Goal: Task Accomplishment & Management: Manage account settings

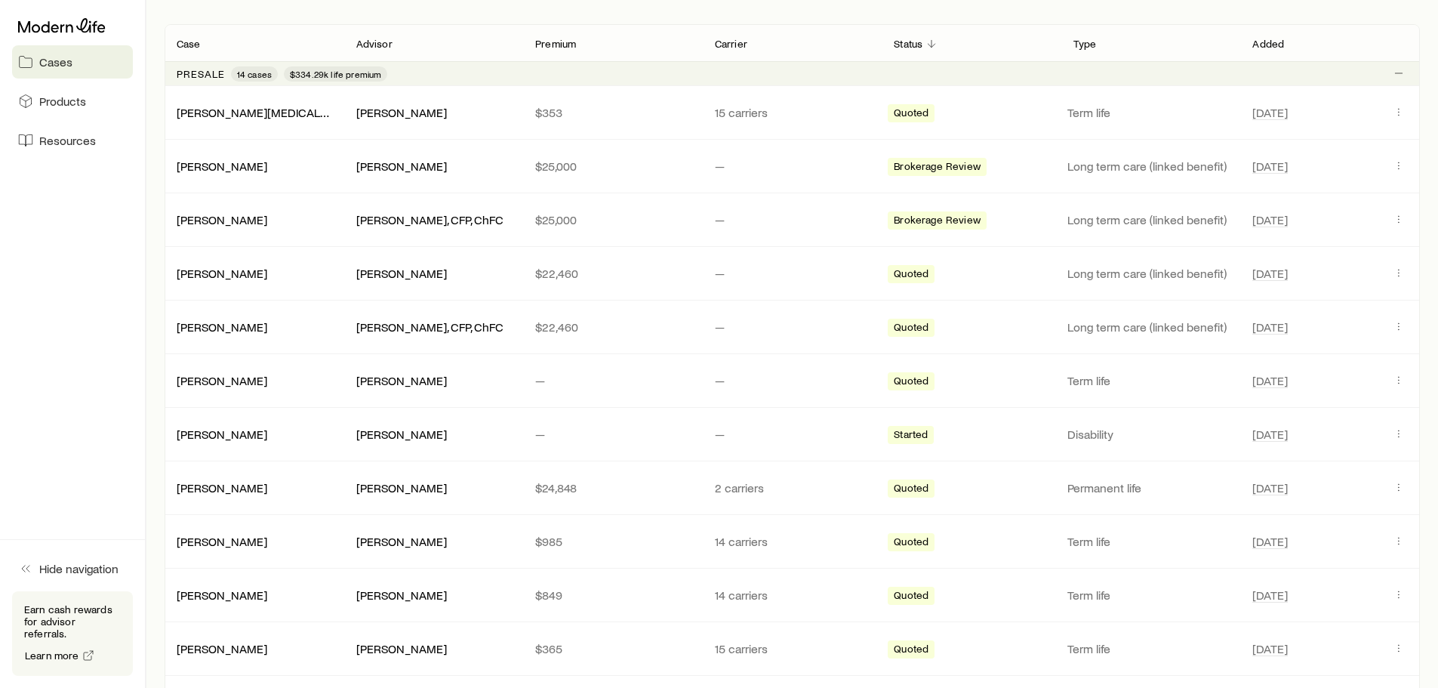
scroll to position [227, 0]
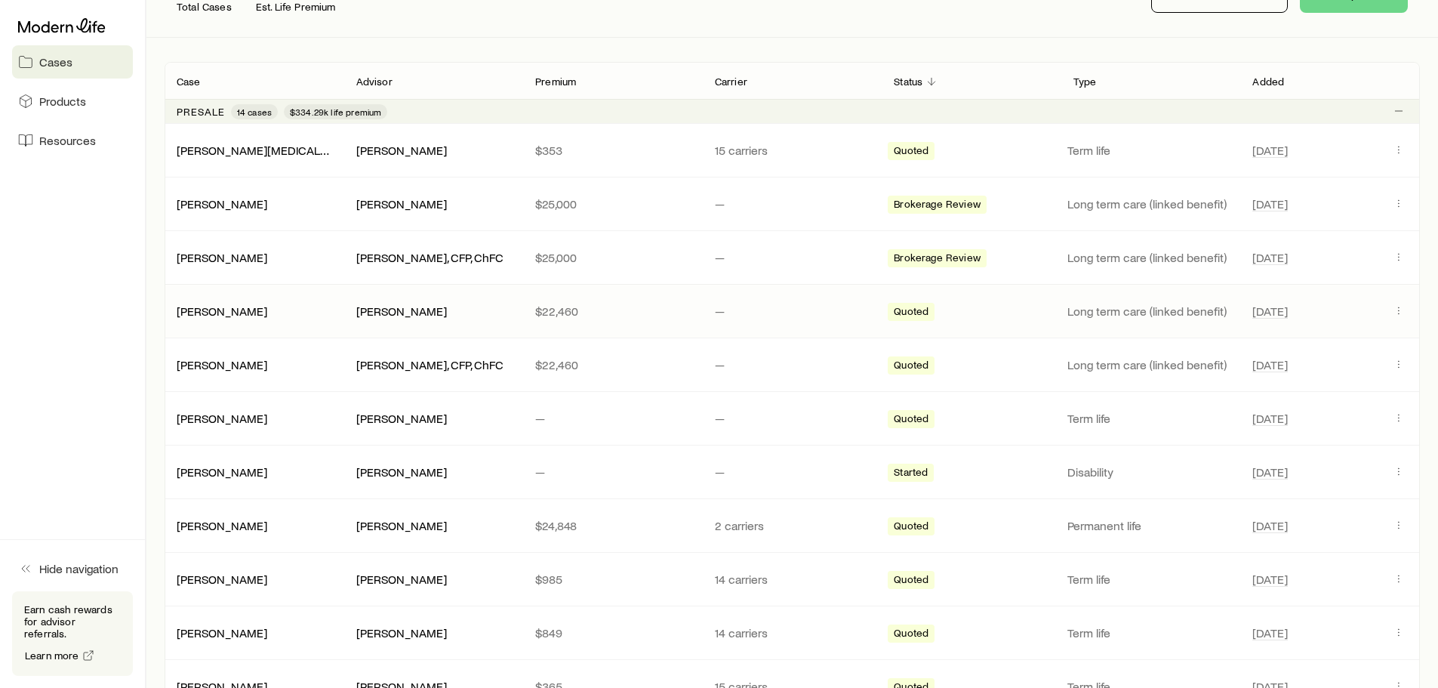
click at [1370, 315] on span "[DATE]" at bounding box center [1318, 311] width 131 height 18
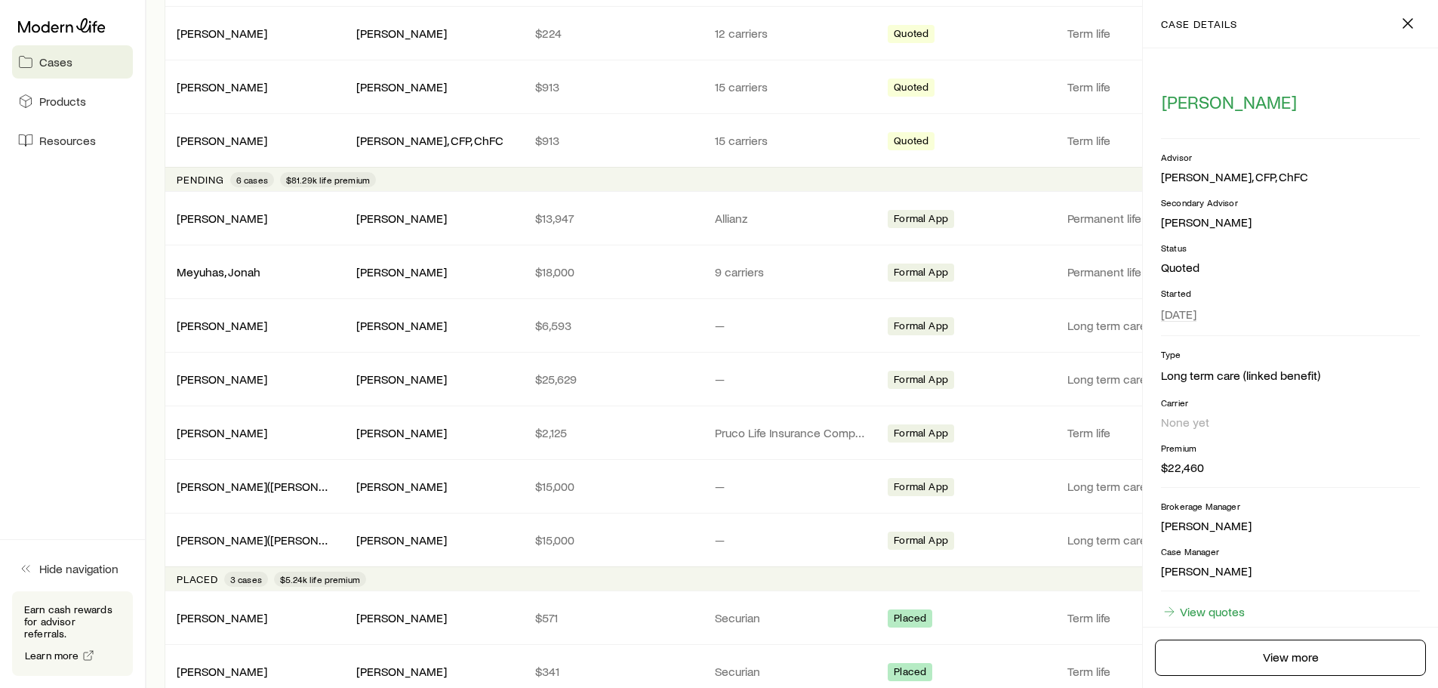
scroll to position [1208, 0]
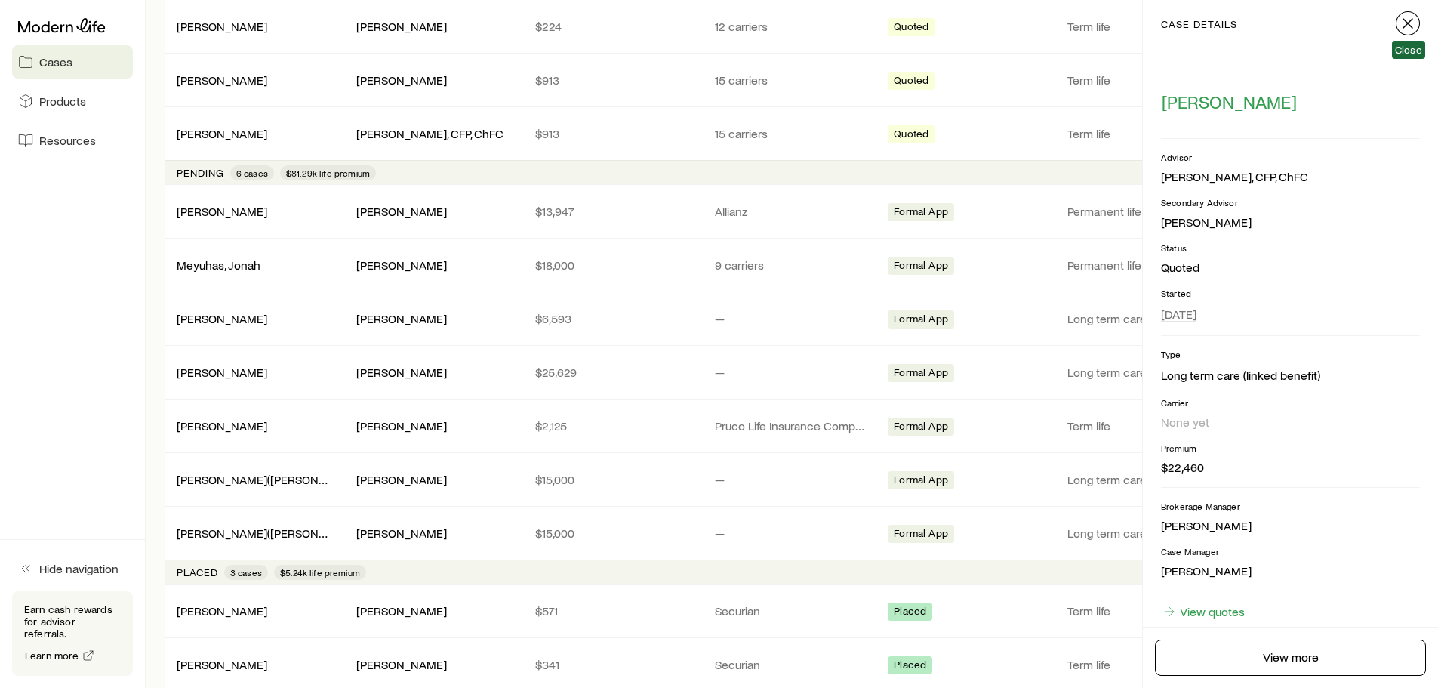
click at [1402, 21] on icon "button" at bounding box center [1408, 23] width 18 height 18
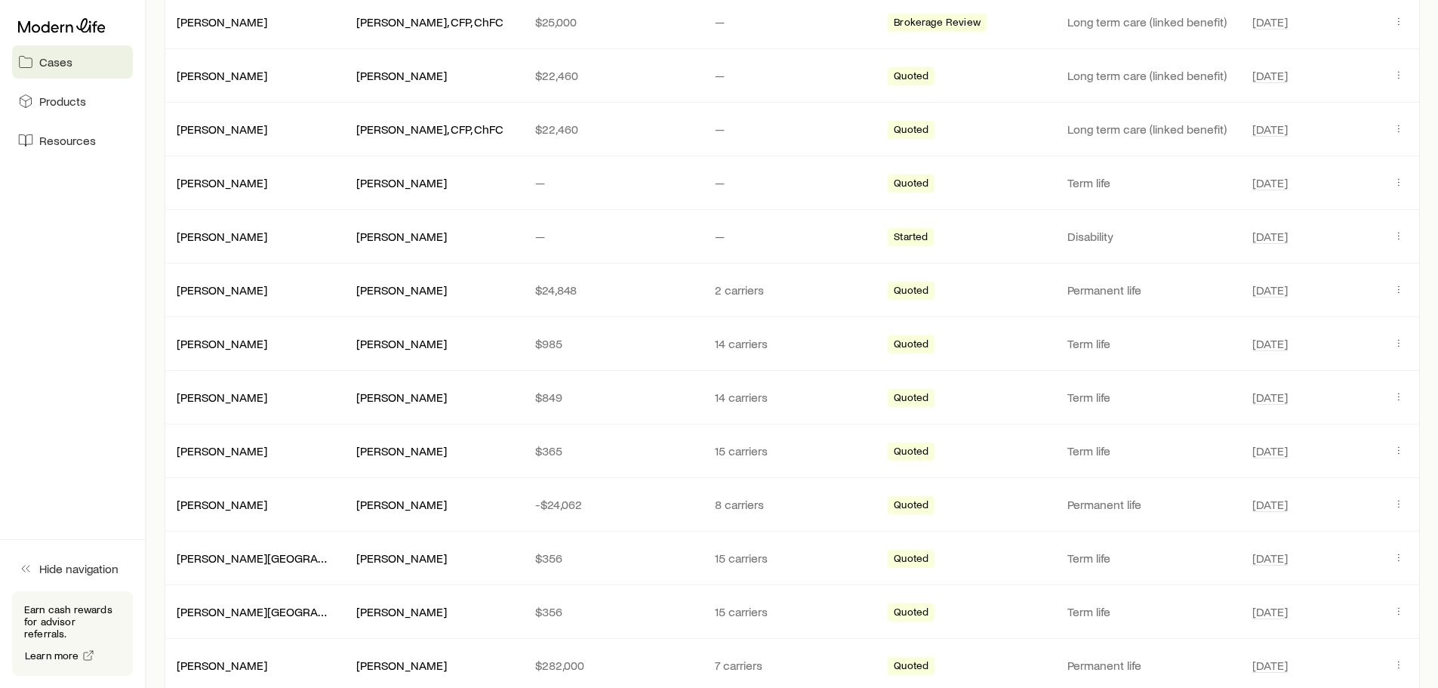
scroll to position [0, 0]
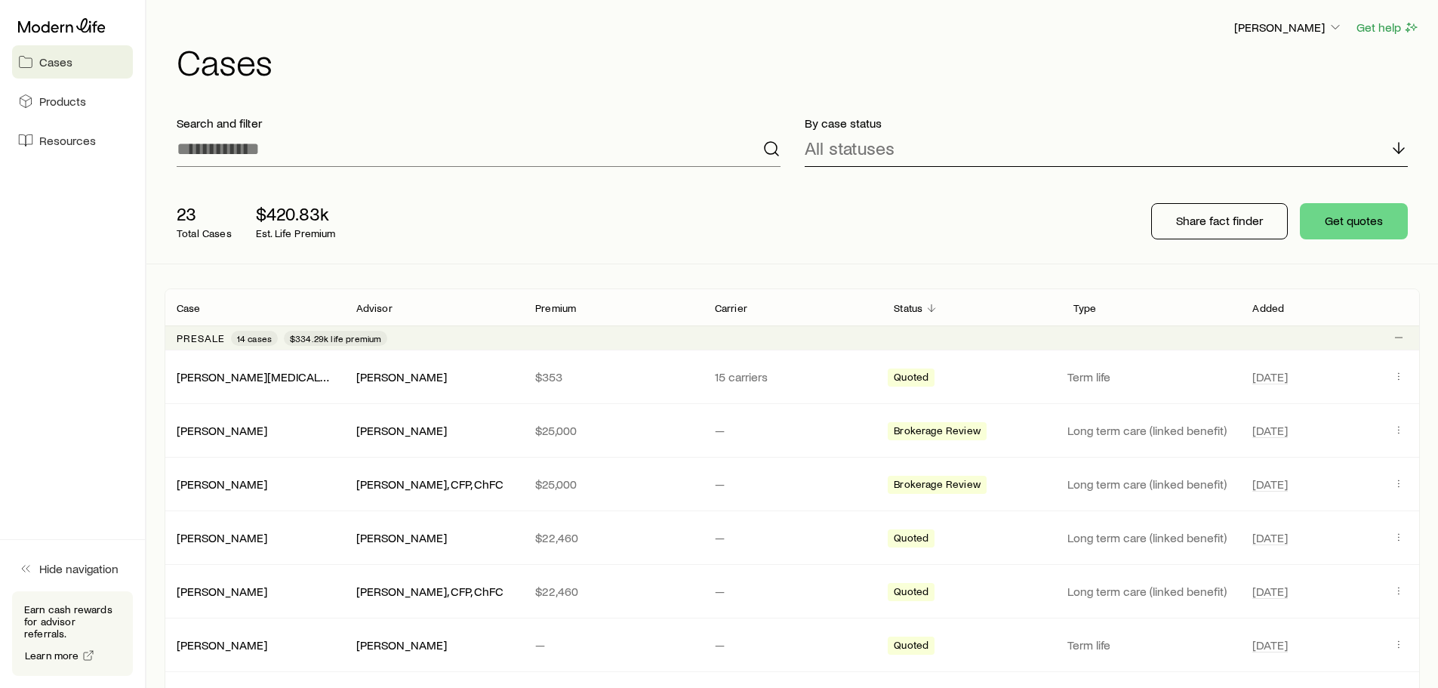
click at [870, 160] on div "All statuses" at bounding box center [1107, 149] width 604 height 36
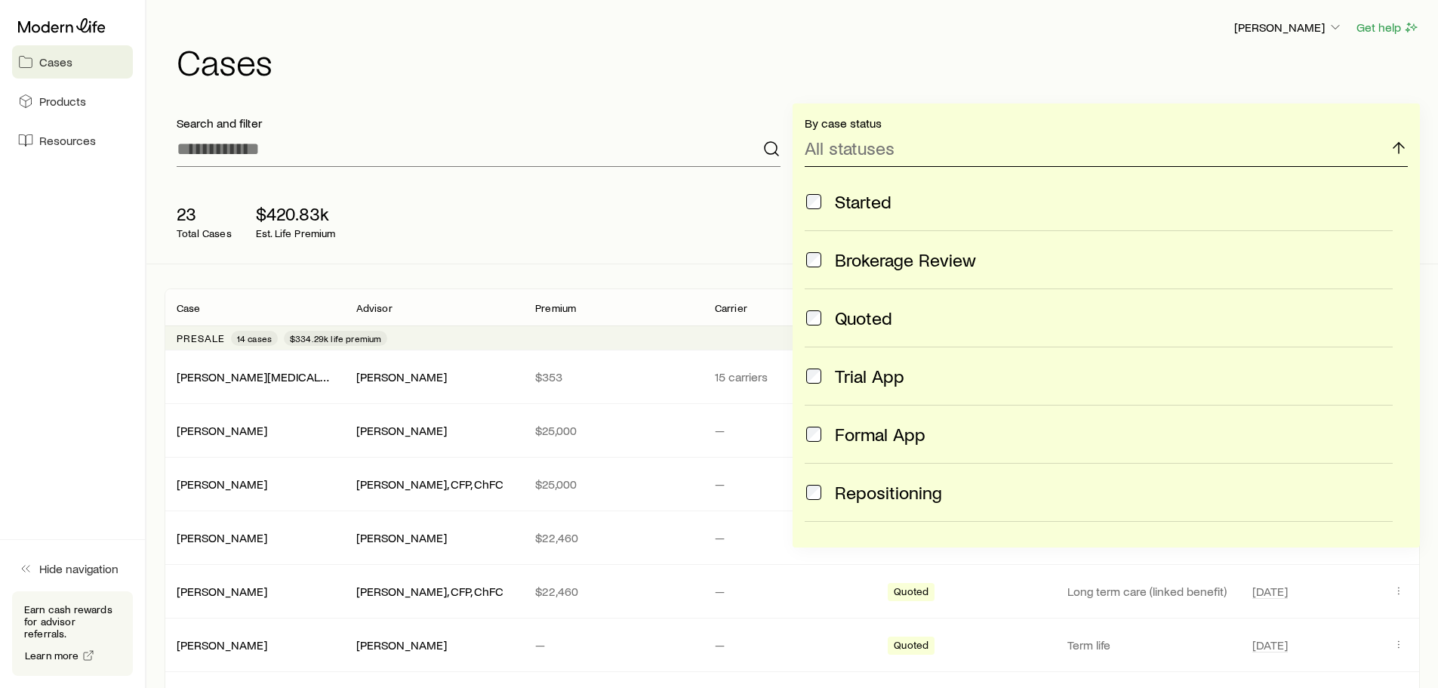
click at [870, 160] on div "All statuses" at bounding box center [1107, 149] width 604 height 36
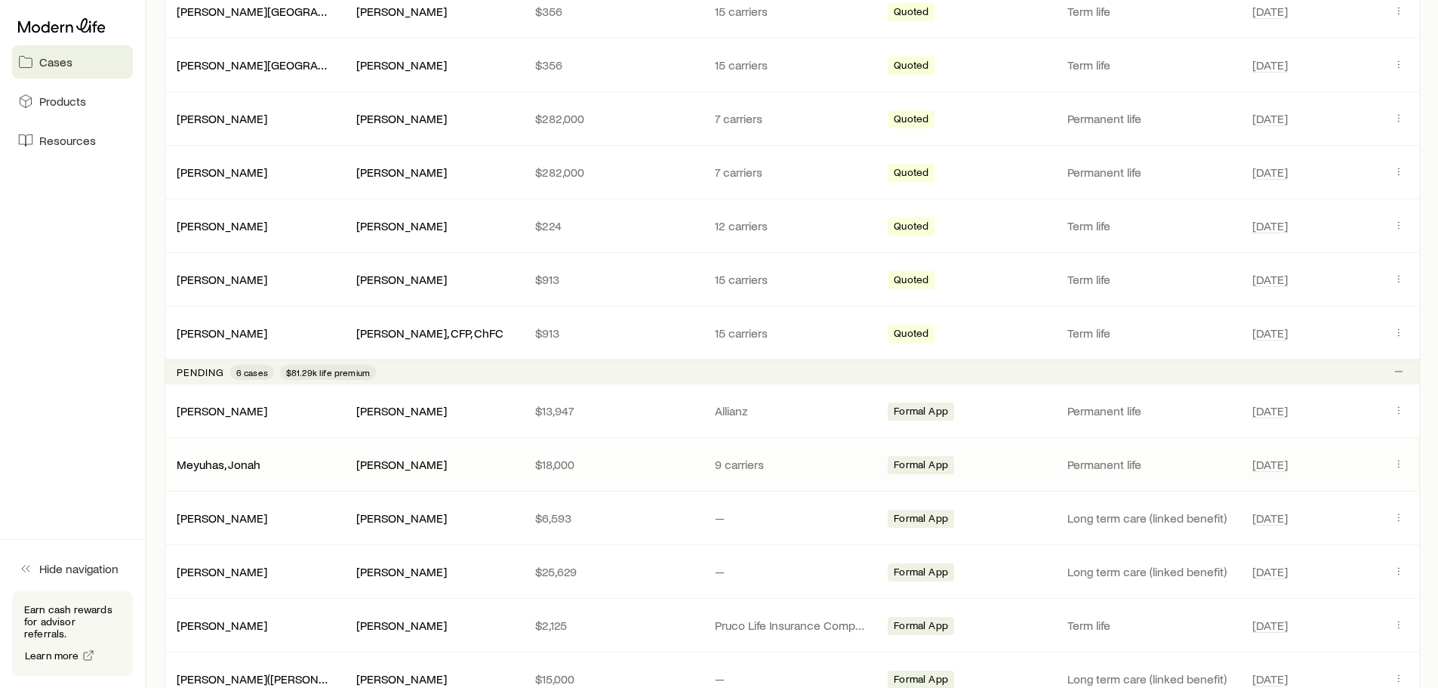
scroll to position [1133, 0]
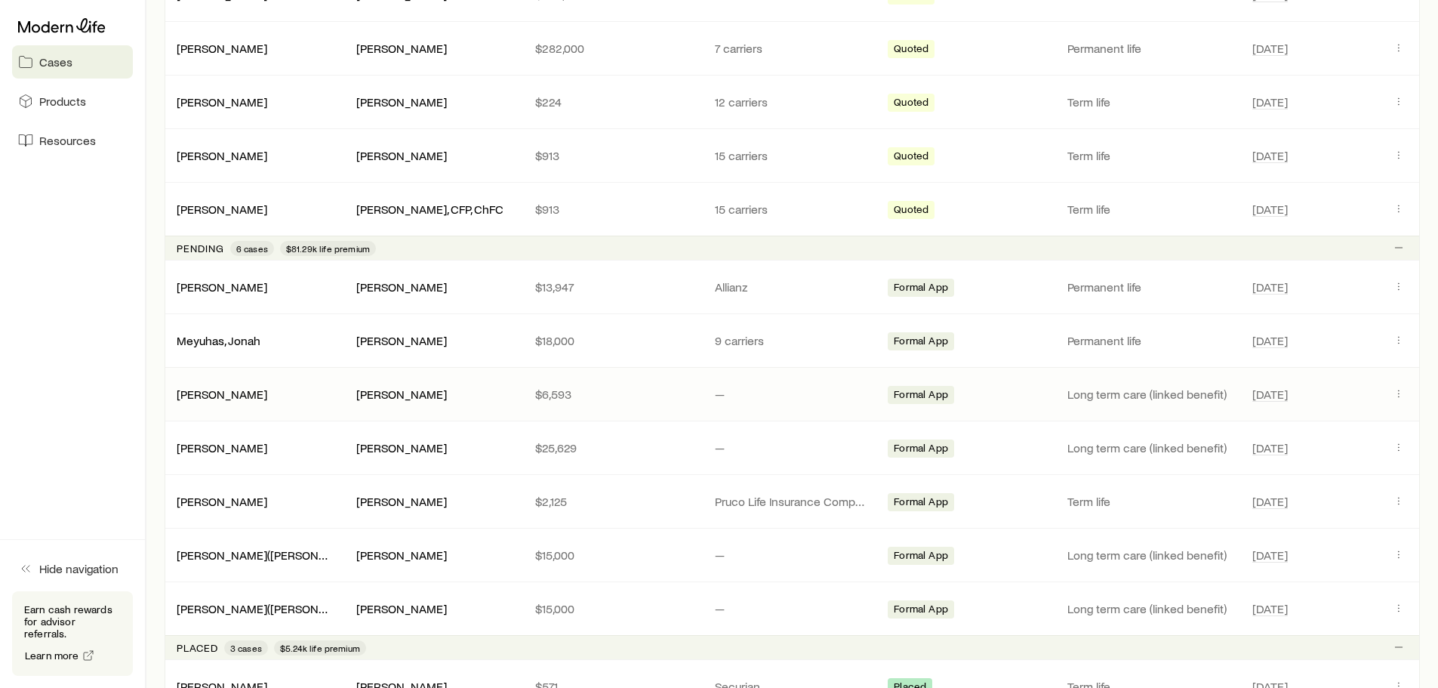
click at [1356, 405] on div "[PERSON_NAME] [PERSON_NAME] $6,593 — Formal App Long term care (linked benefit)…" at bounding box center [793, 394] width 1256 height 53
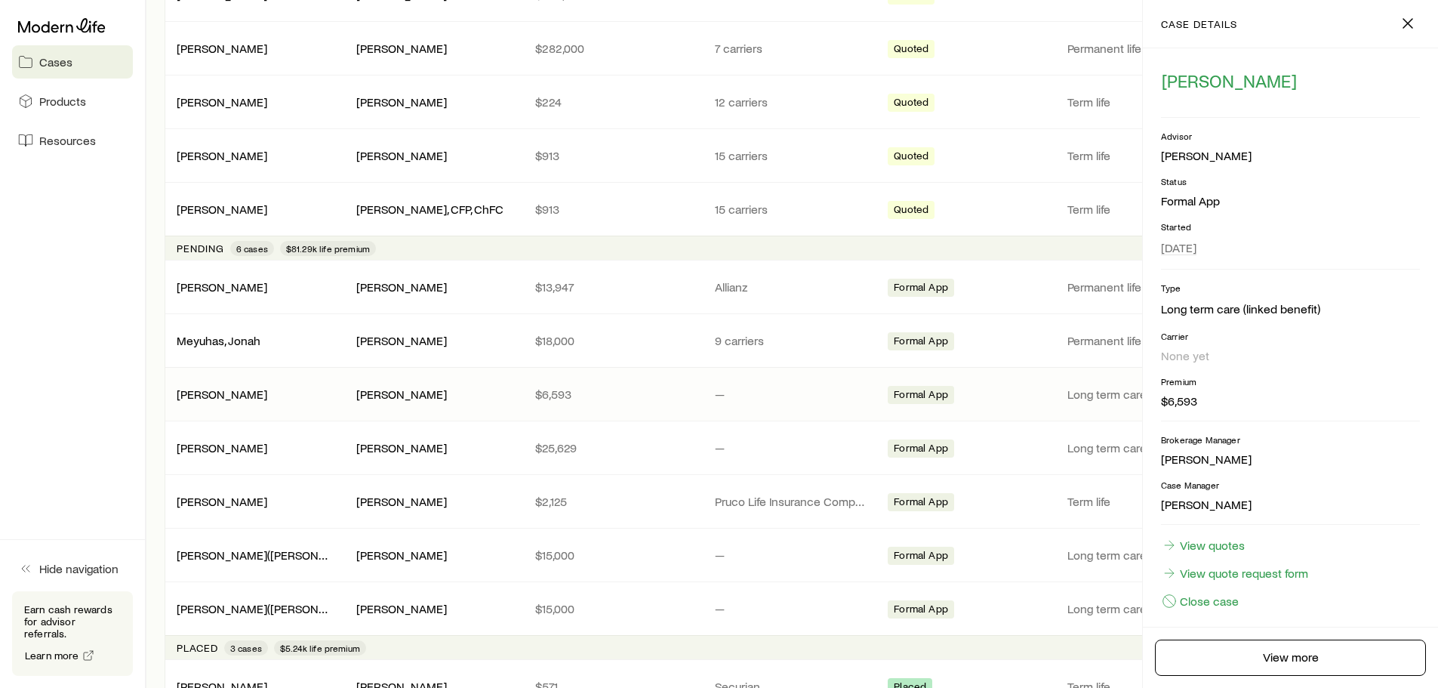
scroll to position [33, 0]
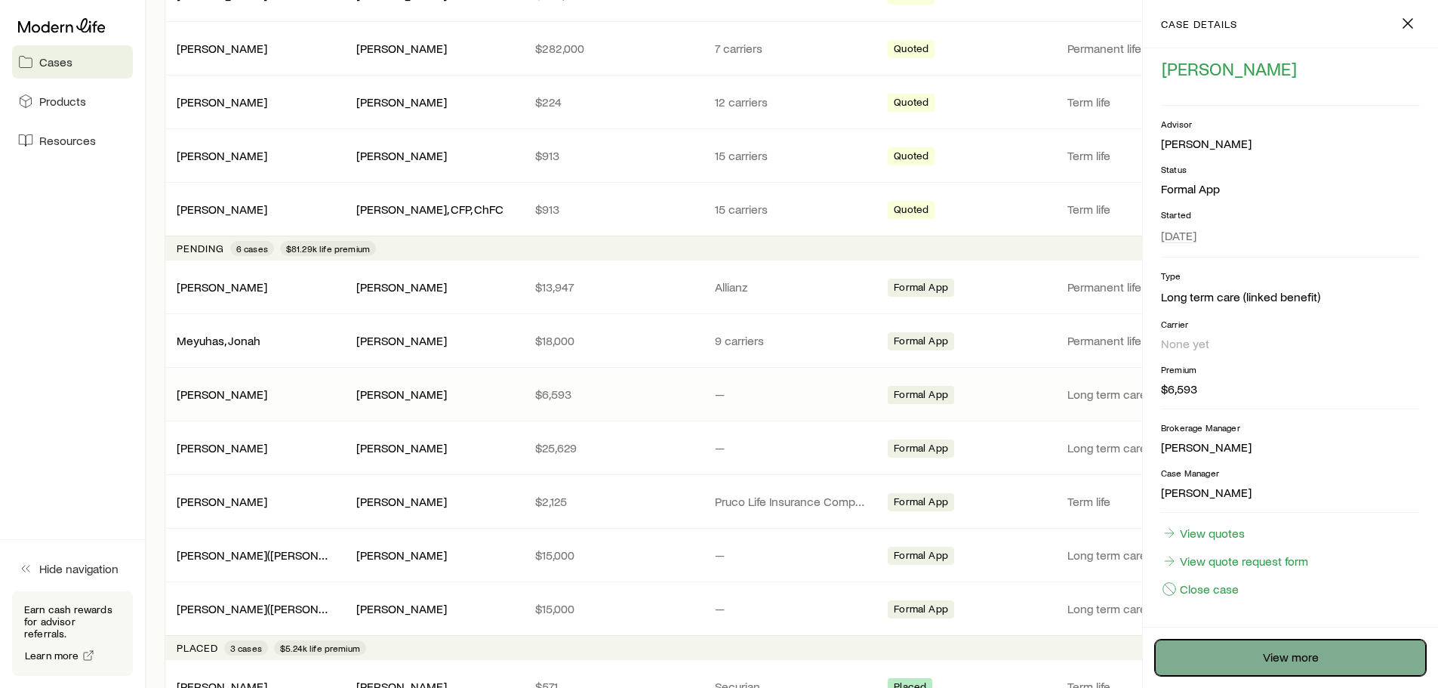
click at [1304, 661] on link "View more" at bounding box center [1290, 658] width 271 height 36
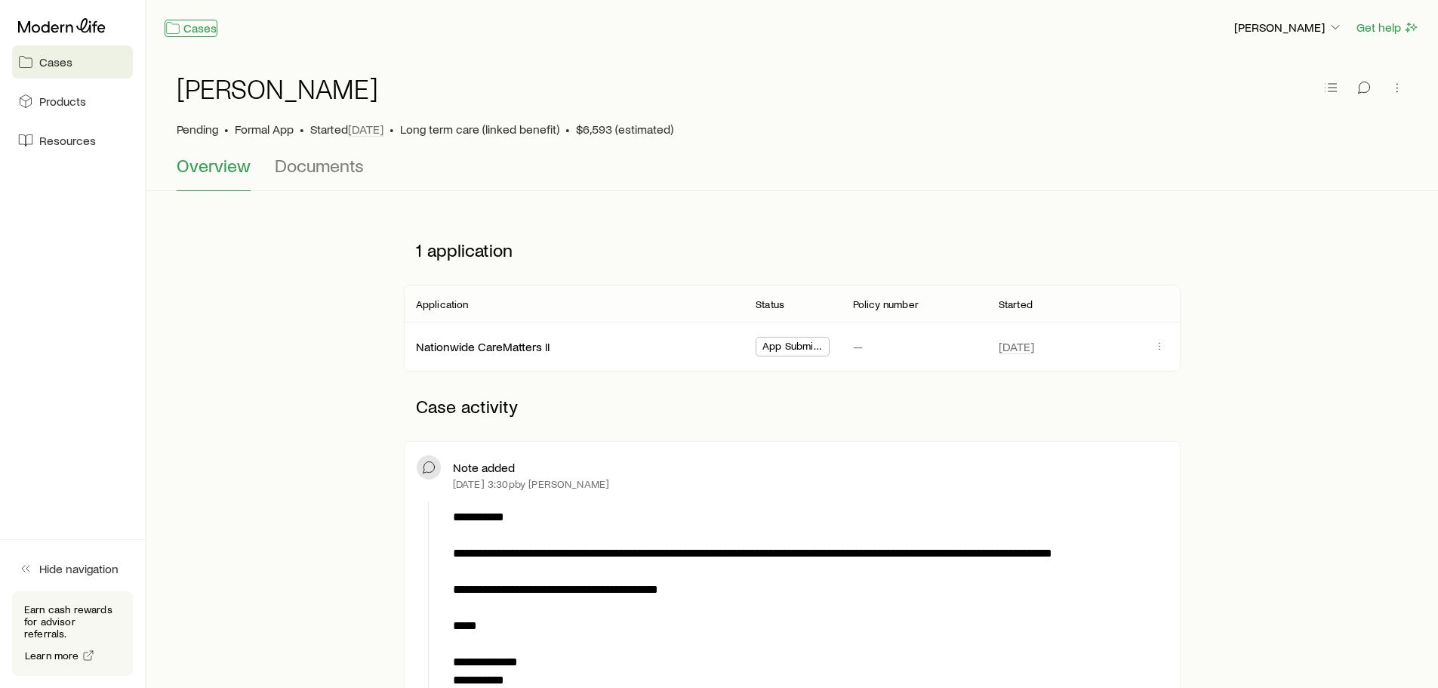
click at [194, 30] on link "Cases" at bounding box center [191, 28] width 53 height 17
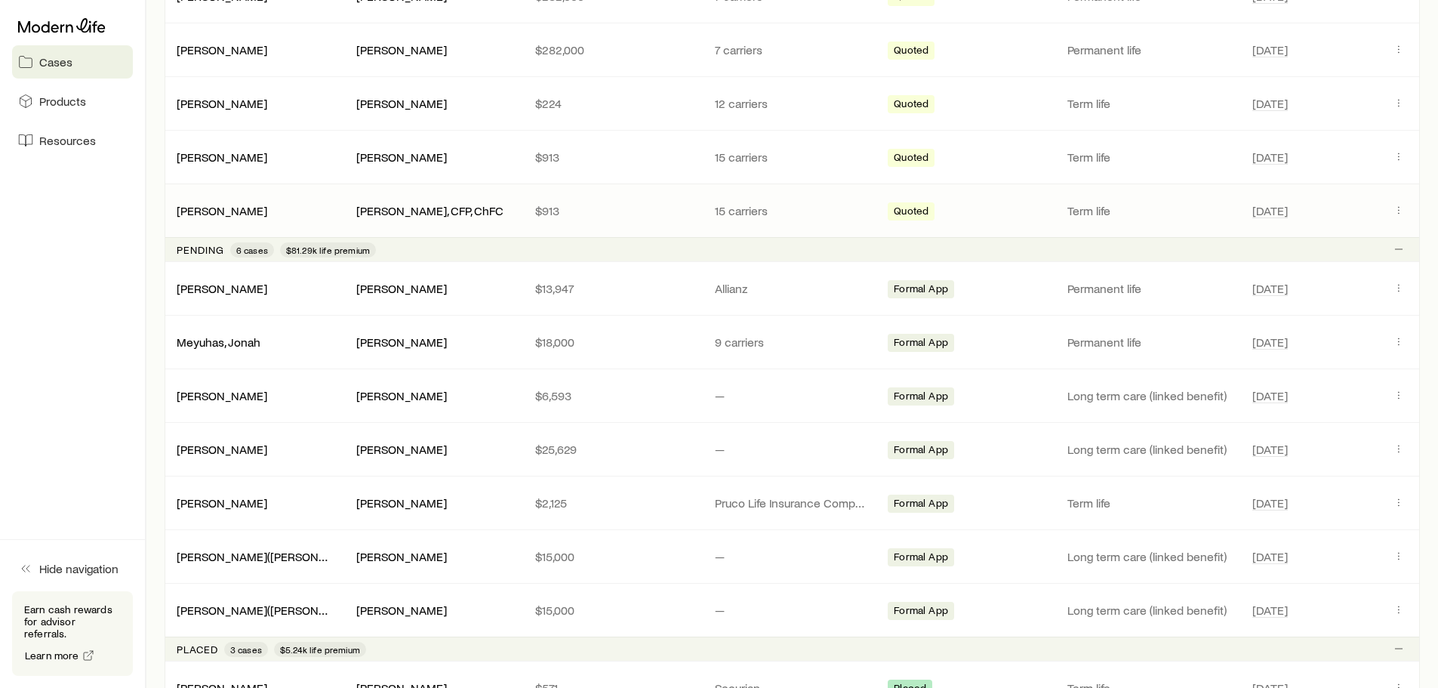
scroll to position [1133, 0]
click at [553, 291] on p "$13,947" at bounding box center [613, 286] width 156 height 15
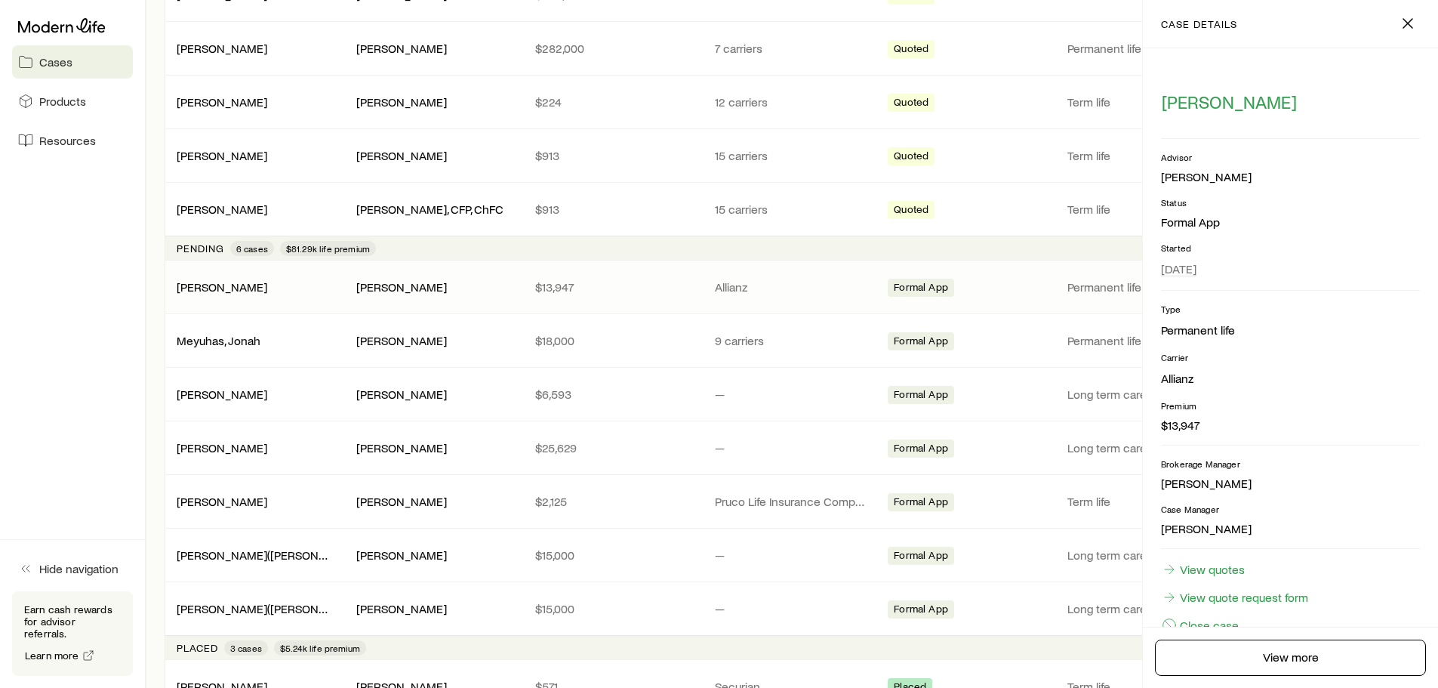
scroll to position [36, 0]
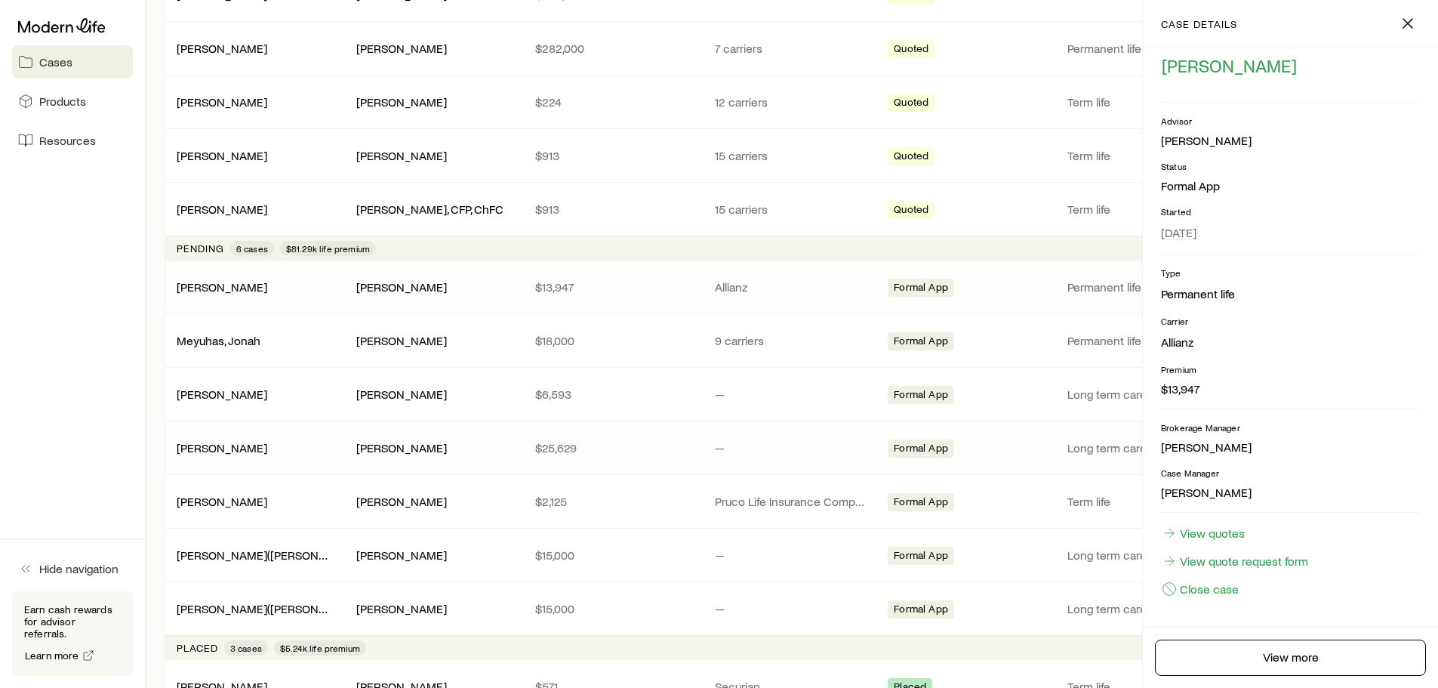
click at [1025, 451] on div "Formal App" at bounding box center [972, 448] width 168 height 20
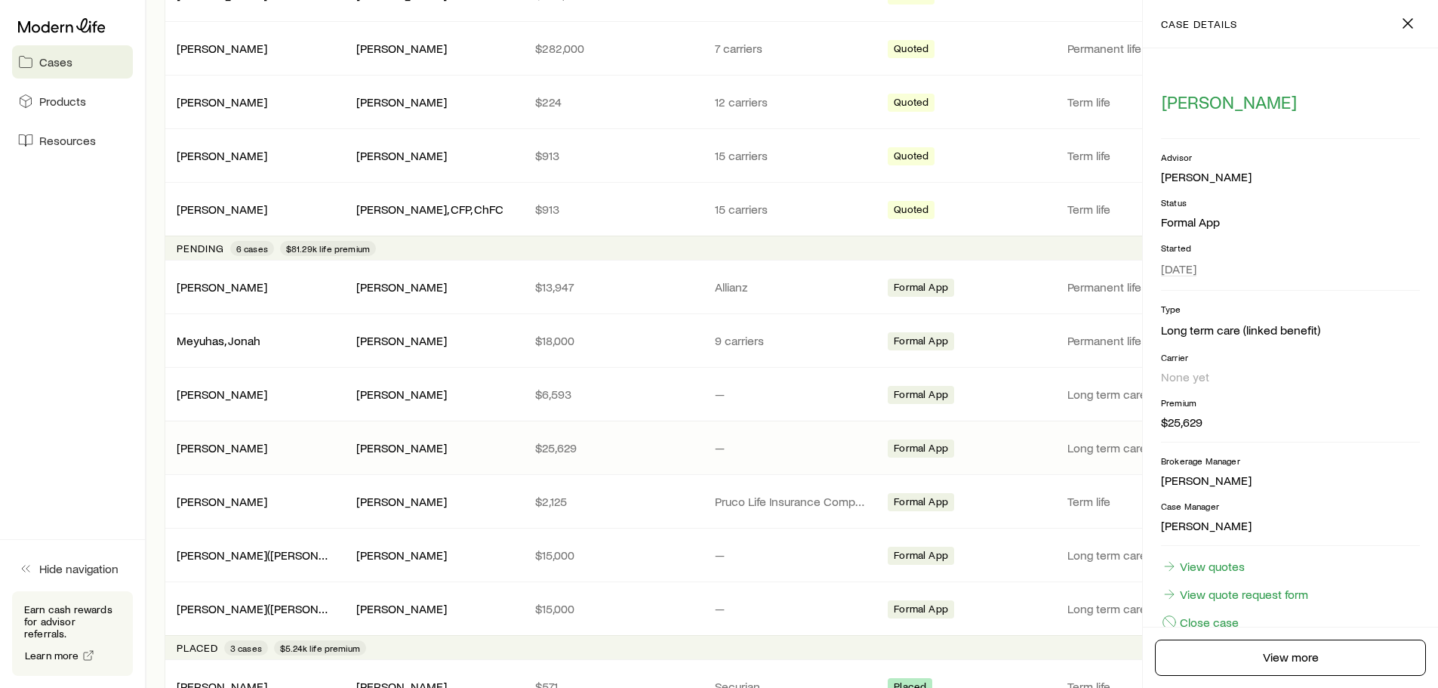
click at [35, 348] on aside "Cases Products Resources Hide navigation Earn cash rewards for advisor referral…" at bounding box center [73, 344] width 146 height 688
click at [1414, 25] on icon "button" at bounding box center [1408, 23] width 18 height 18
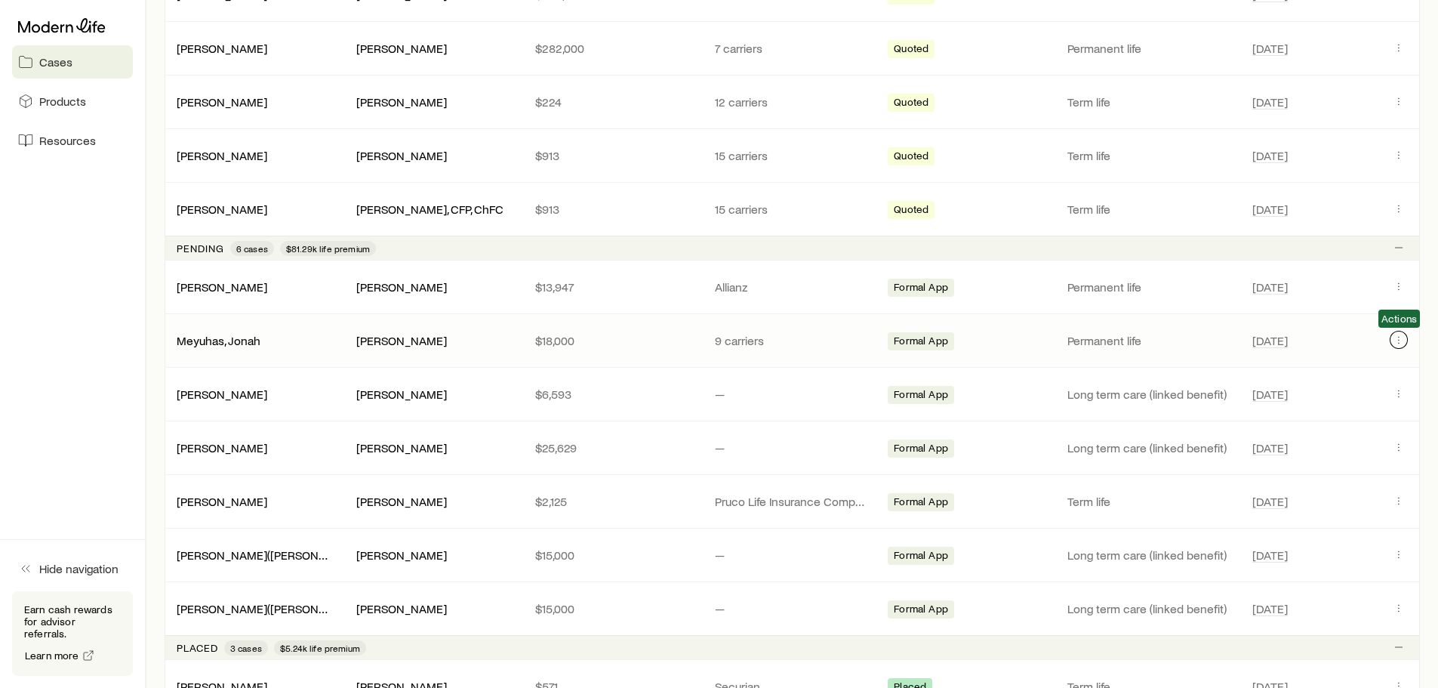
click at [1394, 344] on icon "Client cases" at bounding box center [1399, 340] width 12 height 12
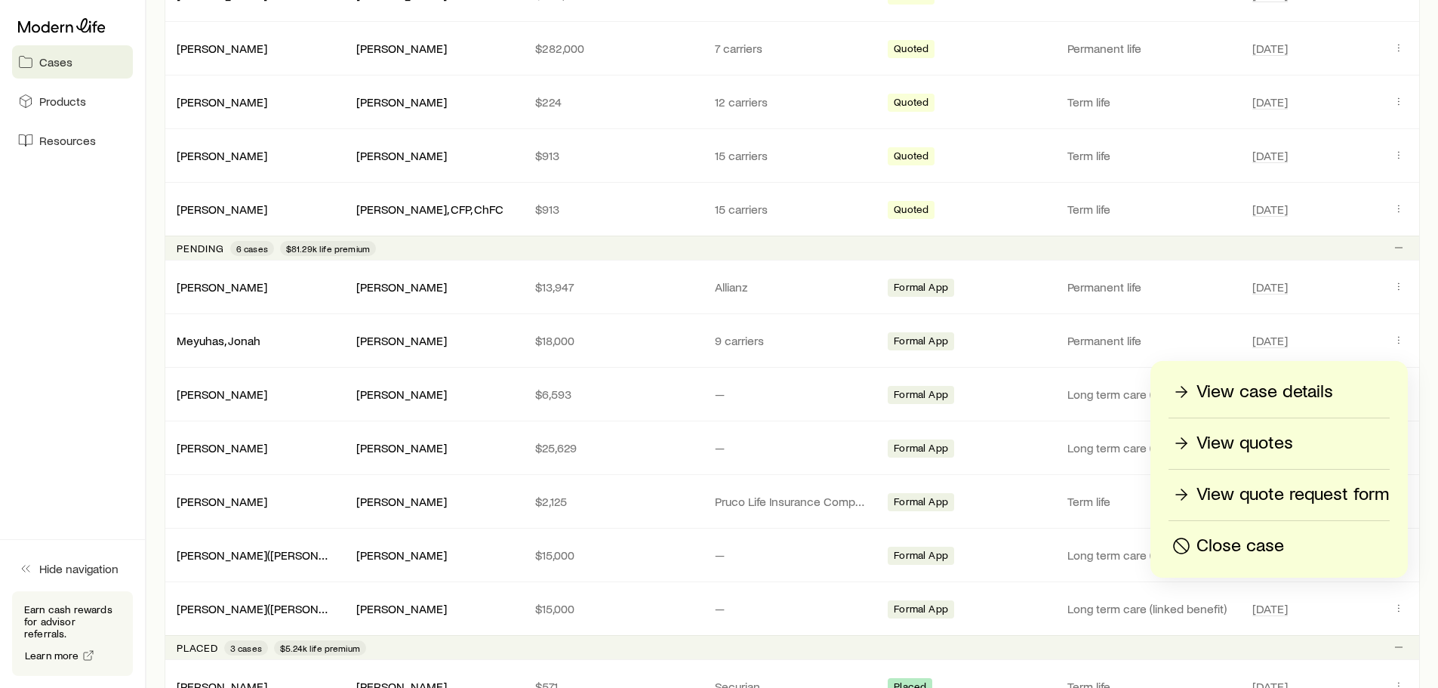
click at [1313, 394] on p "View case details" at bounding box center [1265, 392] width 137 height 24
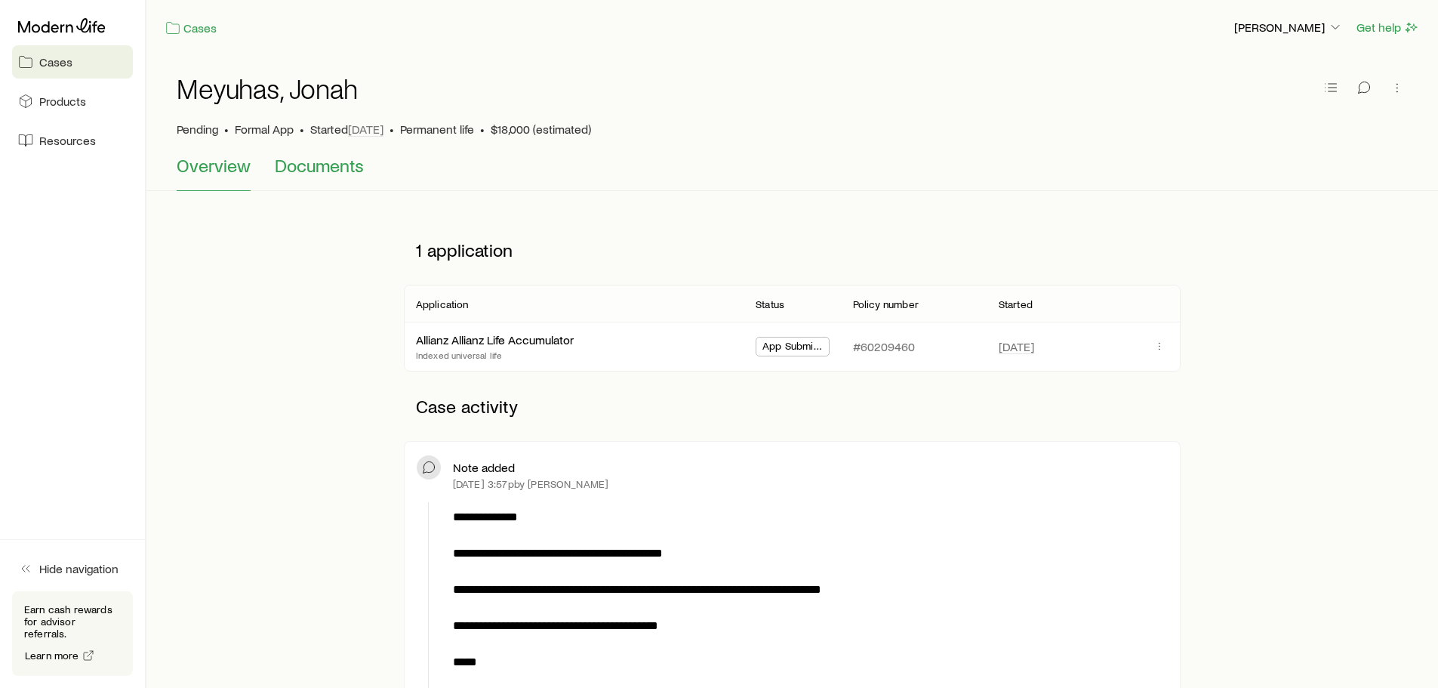
click at [338, 168] on span "Documents" at bounding box center [319, 165] width 89 height 21
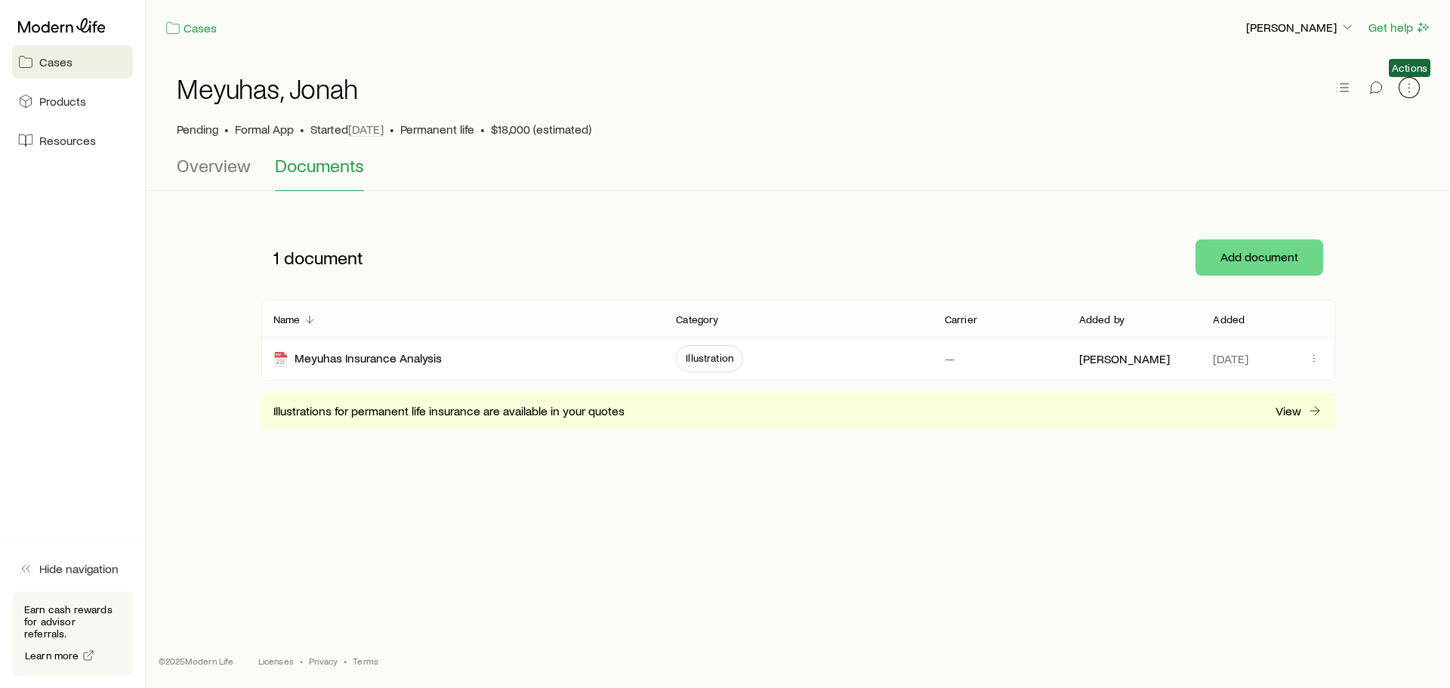
click at [1407, 94] on icon "button" at bounding box center [1408, 87] width 15 height 15
click at [1096, 160] on div "Overview Documents" at bounding box center [798, 173] width 1243 height 36
click at [714, 359] on span "Illustration" at bounding box center [710, 358] width 48 height 12
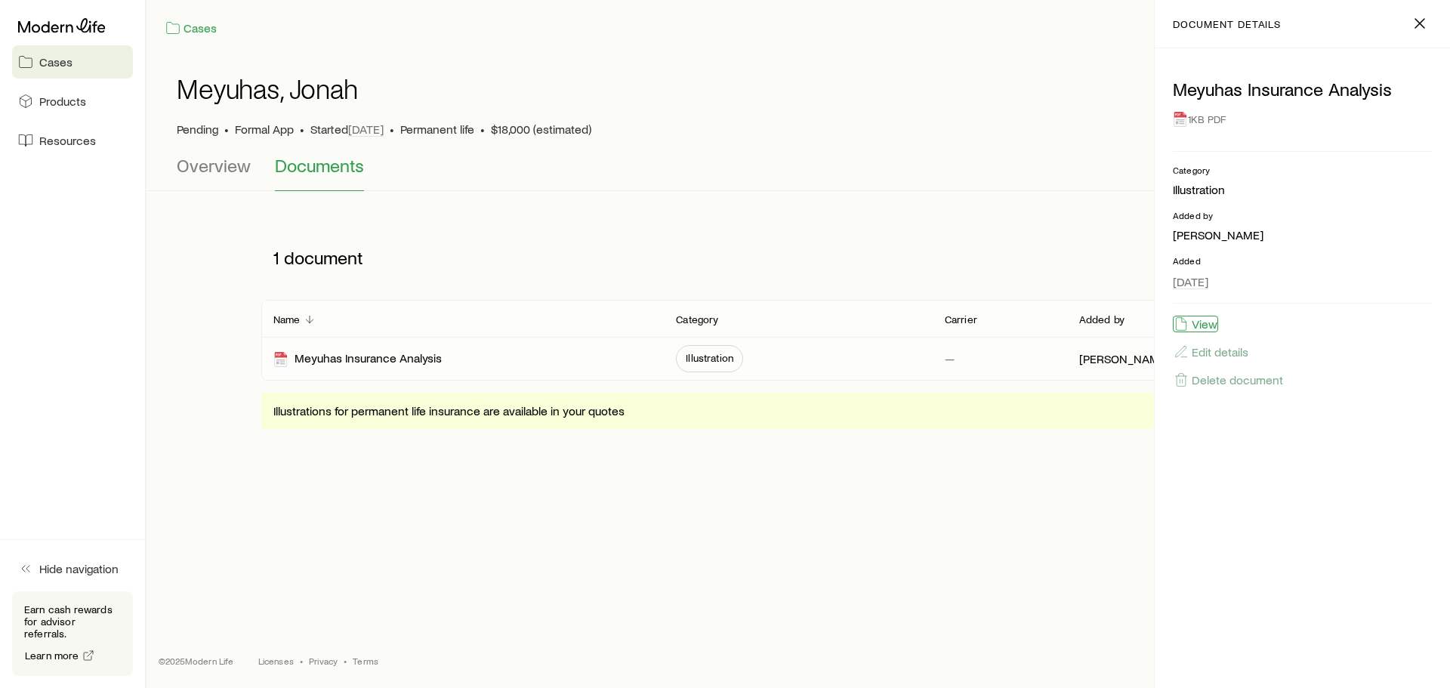
click at [1197, 324] on button "View" at bounding box center [1195, 324] width 45 height 17
click at [187, 28] on link "Cases" at bounding box center [191, 28] width 53 height 17
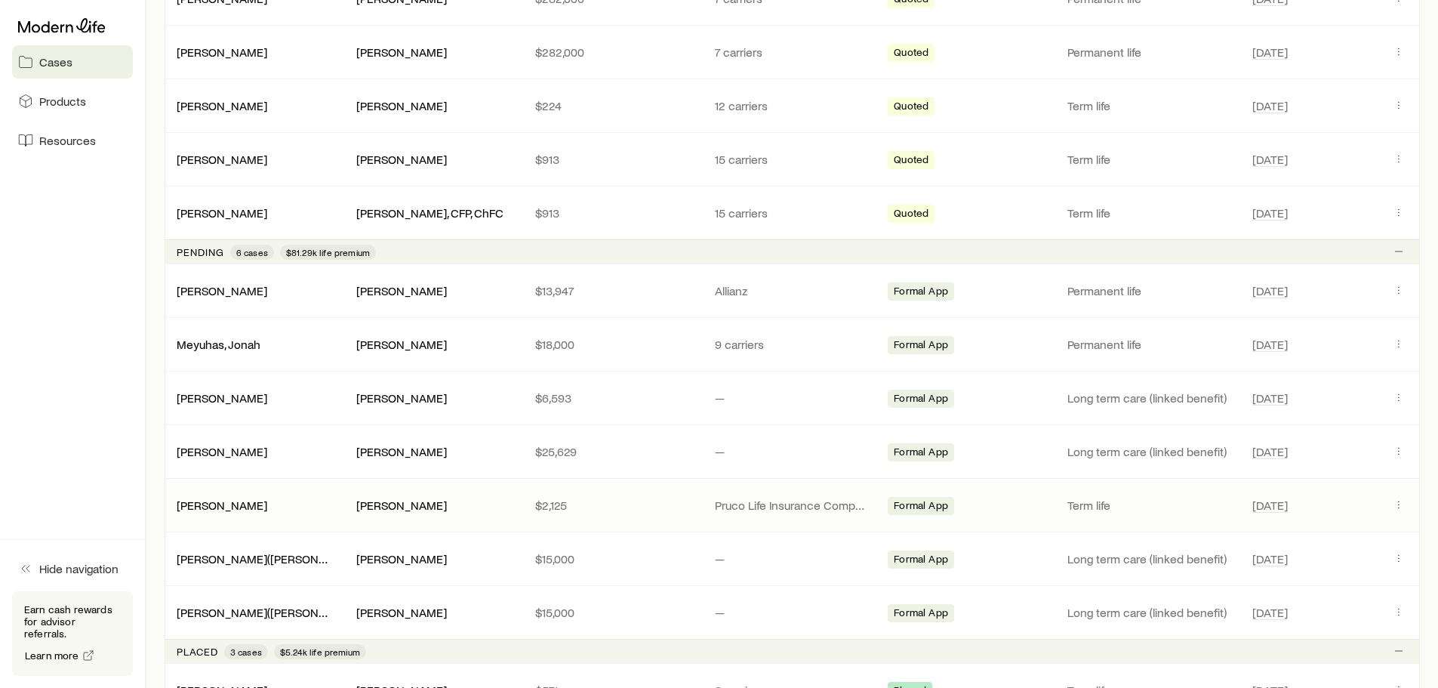
scroll to position [1133, 0]
